Goal: Information Seeking & Learning: Learn about a topic

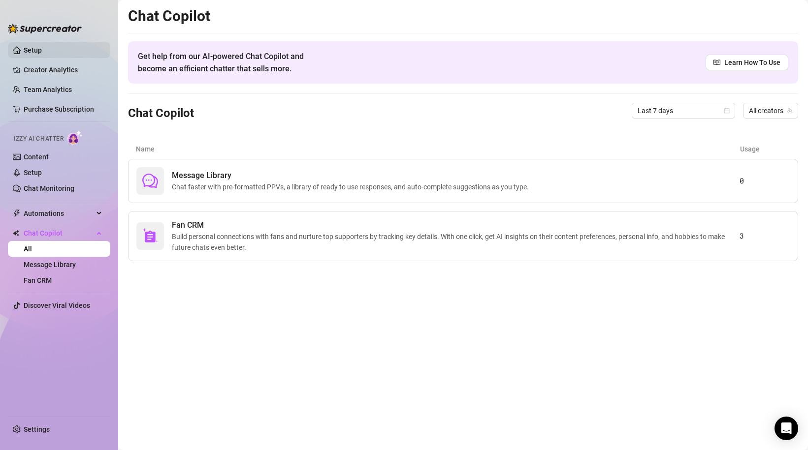
click at [31, 49] on link "Setup" at bounding box center [33, 50] width 18 height 8
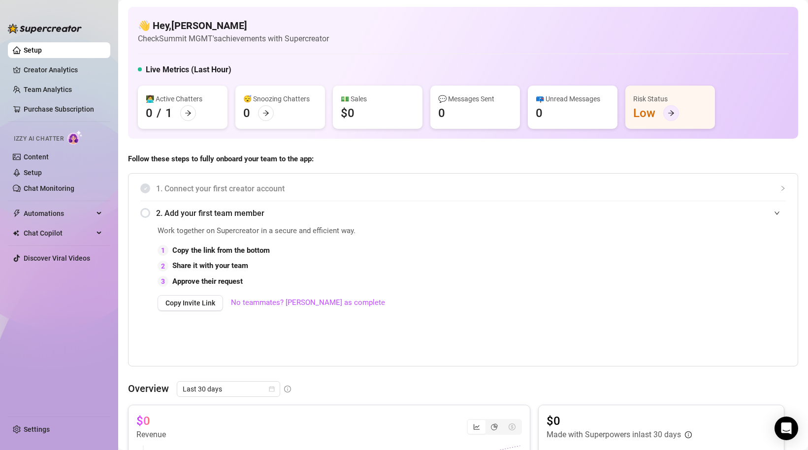
click at [672, 115] on icon "arrow-right" at bounding box center [670, 113] width 7 height 7
click at [49, 260] on link "Discover Viral Videos" at bounding box center [57, 258] width 66 height 8
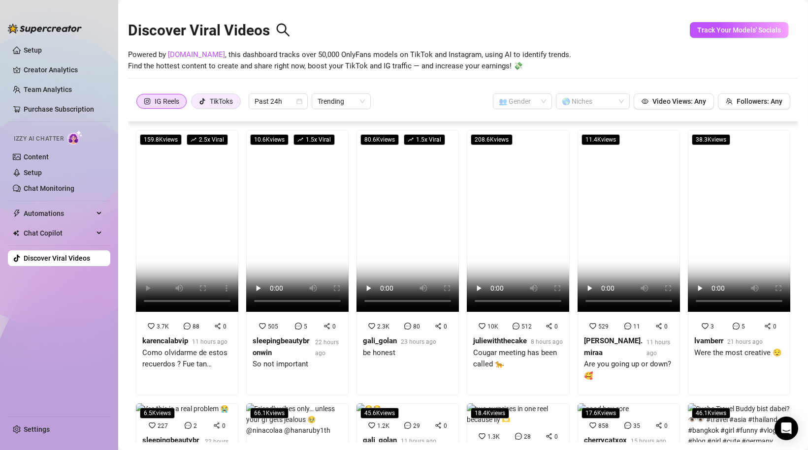
click at [208, 97] on div "TikToks" at bounding box center [216, 101] width 34 height 15
click at [194, 104] on input "TikToks" at bounding box center [194, 104] width 0 height 0
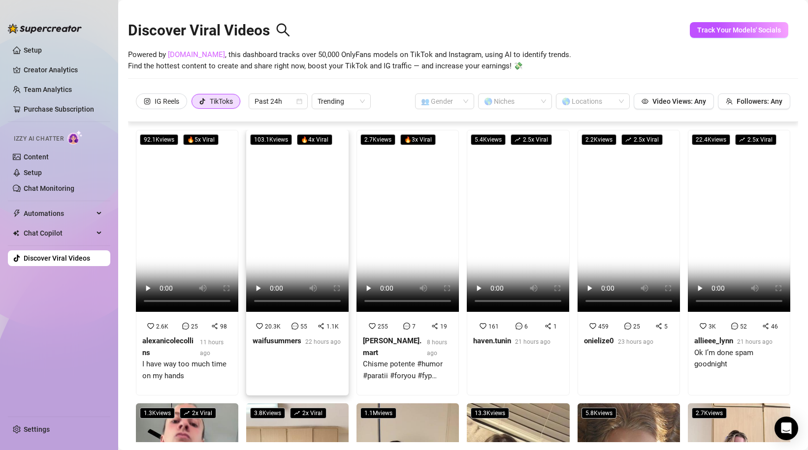
click at [184, 55] on link "[DOMAIN_NAME]" at bounding box center [196, 54] width 57 height 9
